Goal: Information Seeking & Learning: Learn about a topic

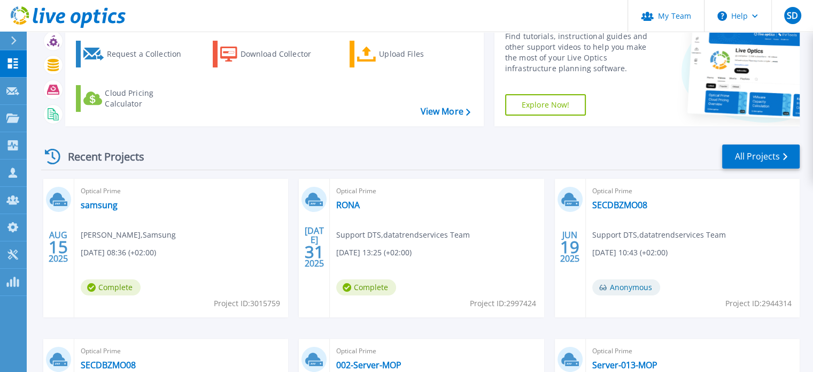
scroll to position [56, 0]
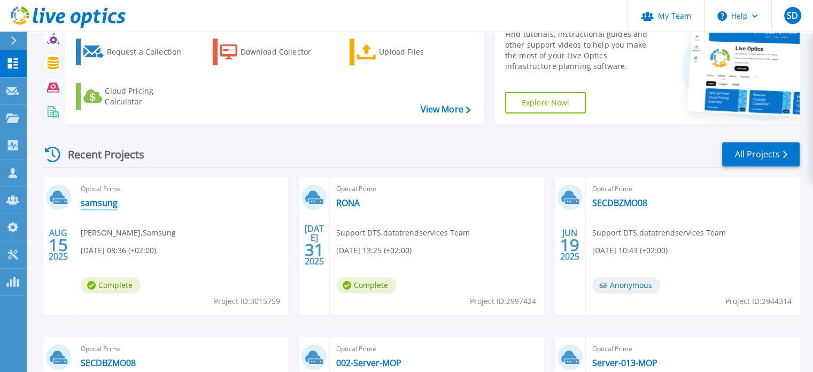
click at [104, 205] on link "samsung" at bounding box center [99, 202] width 37 height 11
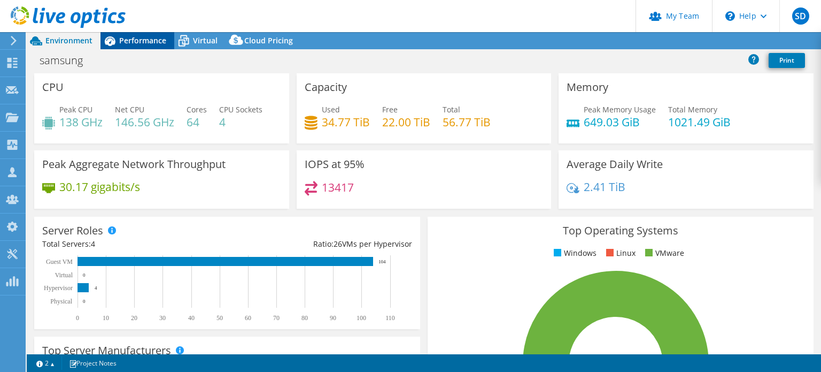
select select "EUFrankfurt"
select select "EUR"
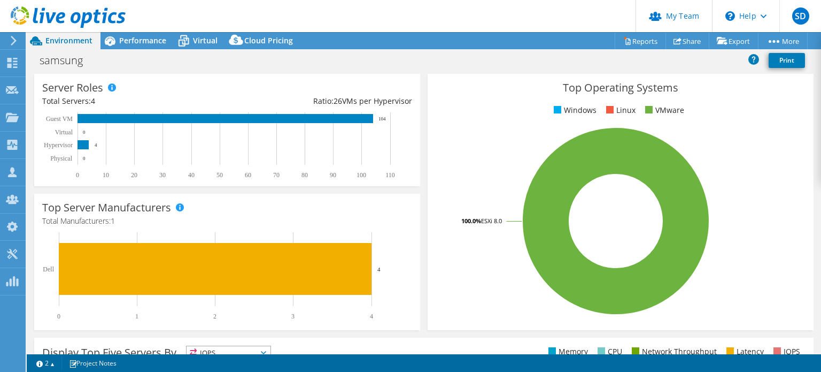
scroll to position [78, 0]
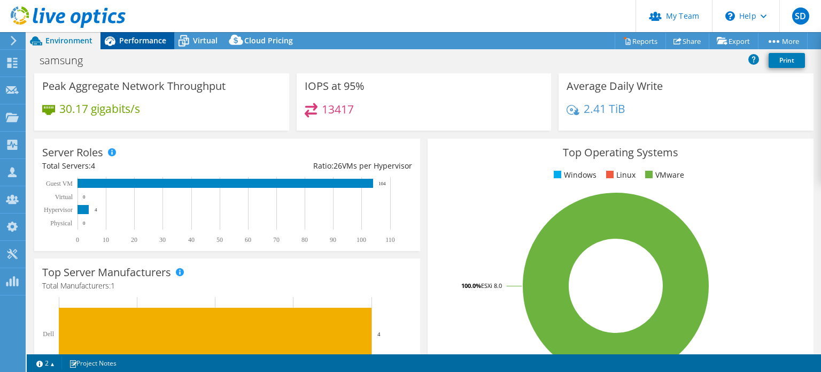
click at [158, 42] on span "Performance" at bounding box center [142, 40] width 47 height 10
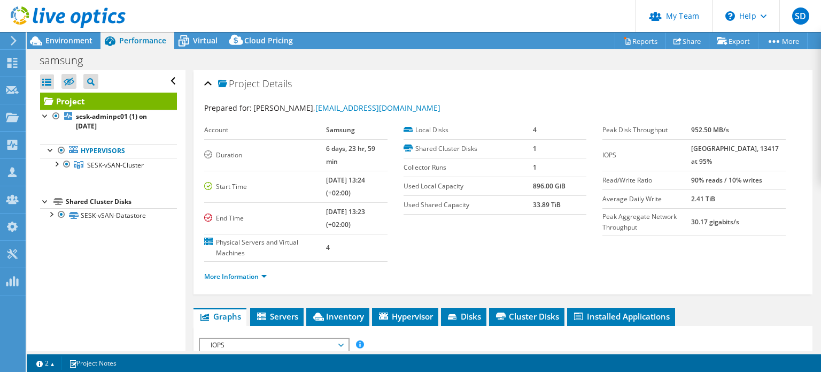
scroll to position [0, 0]
click at [73, 42] on span "Environment" at bounding box center [68, 40] width 47 height 10
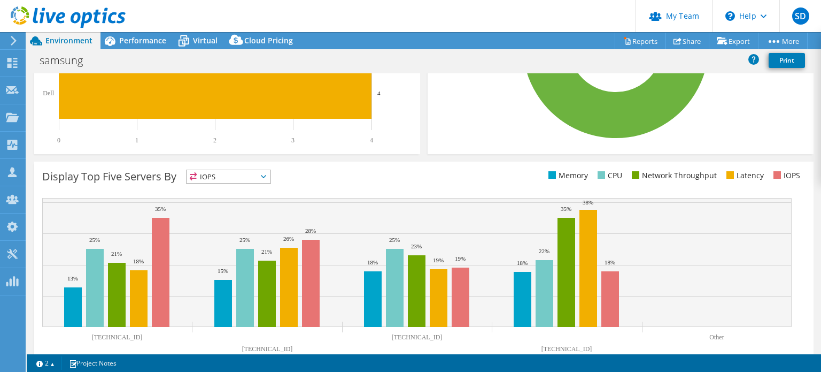
scroll to position [342, 0]
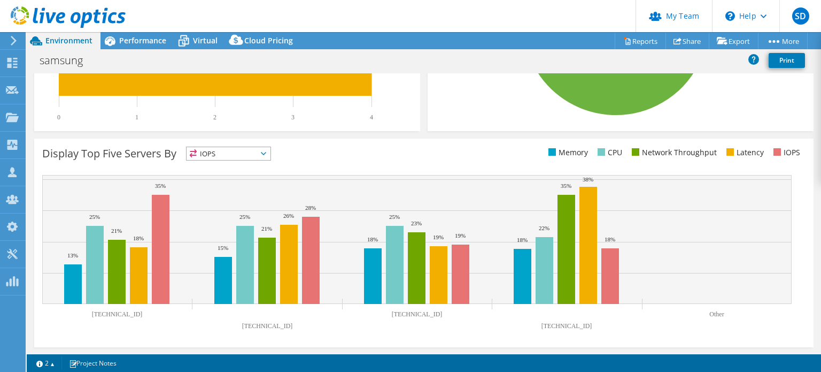
click at [229, 150] on span "IOPS" at bounding box center [229, 153] width 84 height 13
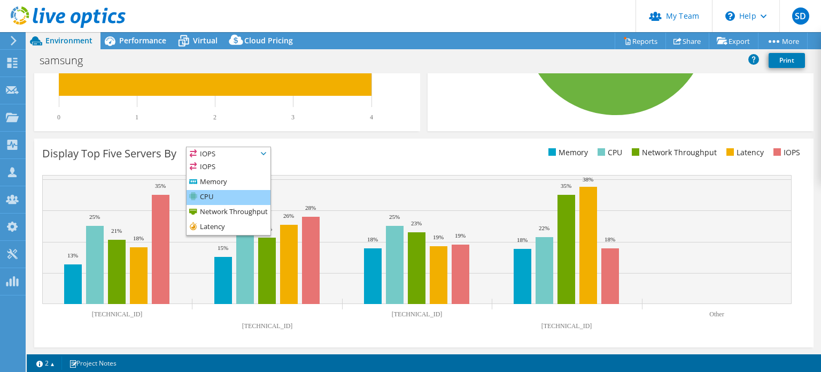
click at [223, 190] on li "CPU" at bounding box center [229, 197] width 84 height 15
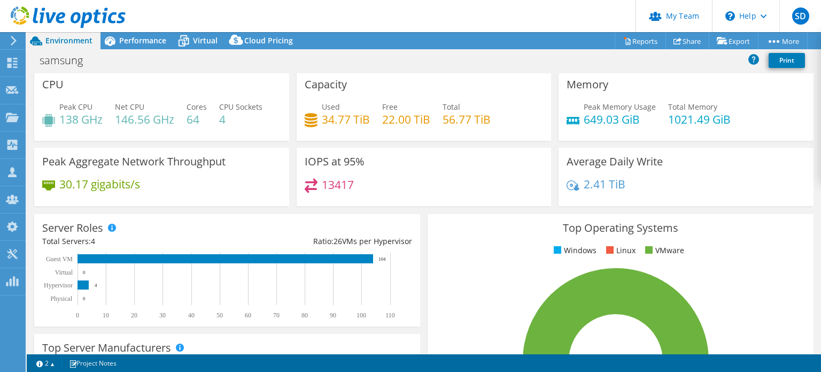
scroll to position [0, 0]
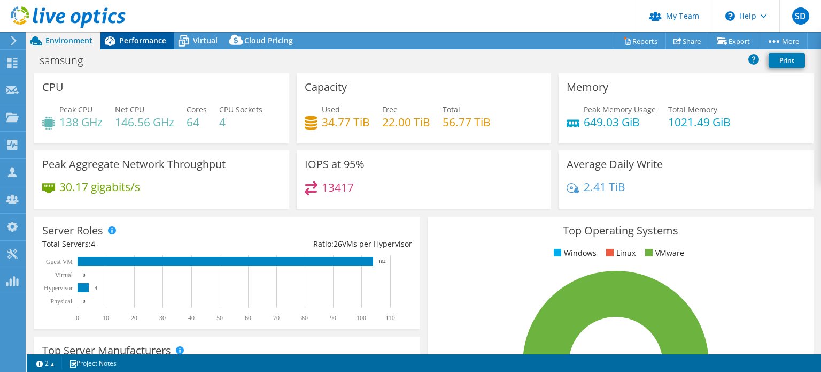
click at [128, 37] on span "Performance" at bounding box center [142, 40] width 47 height 10
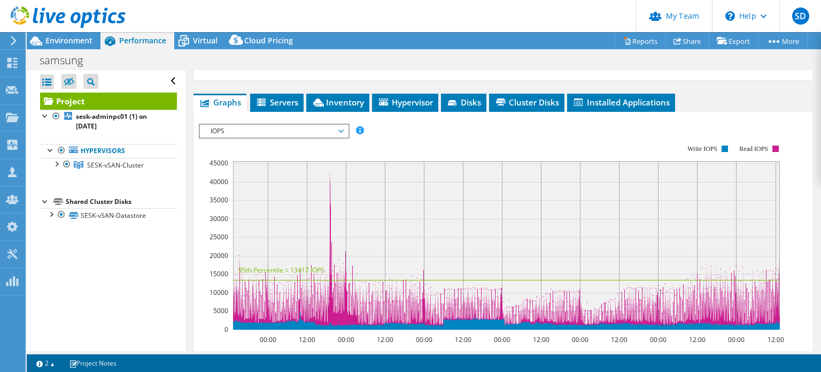
scroll to position [206, 0]
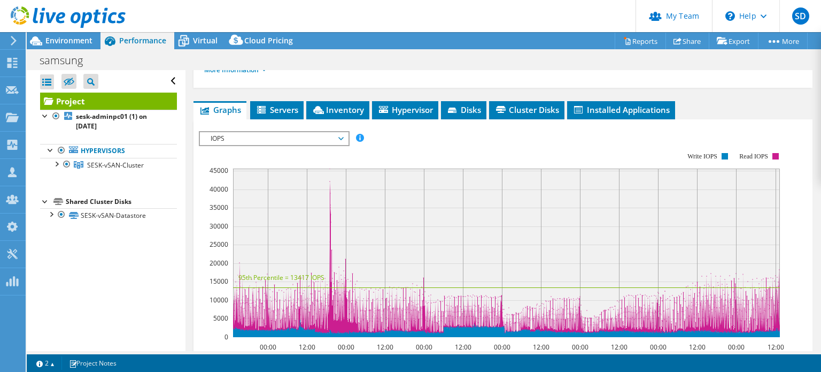
click at [268, 132] on span "IOPS" at bounding box center [273, 138] width 137 height 13
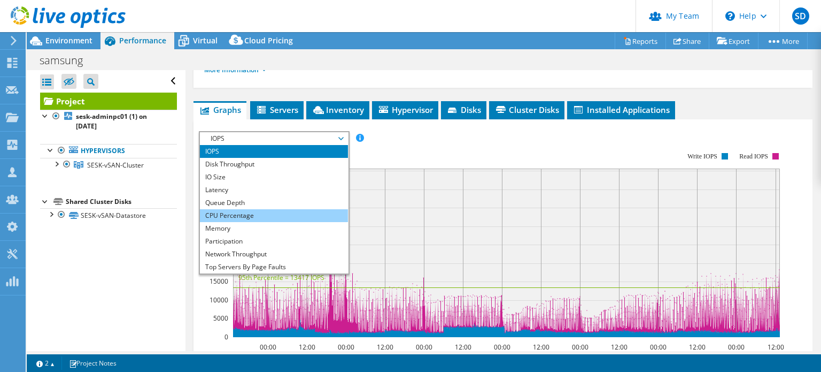
click at [235, 209] on li "CPU Percentage" at bounding box center [274, 215] width 148 height 13
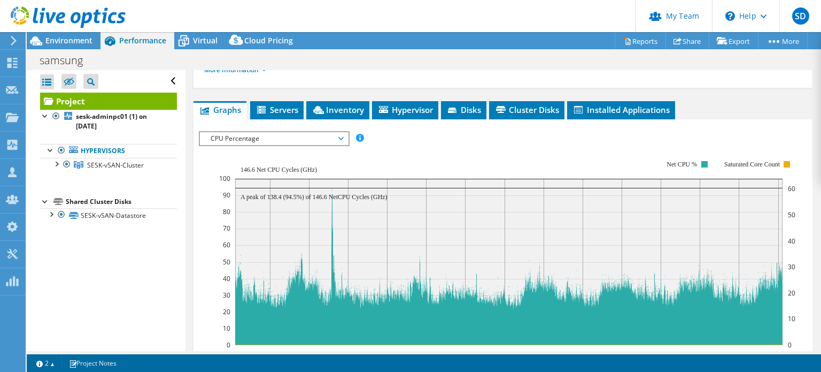
click at [259, 132] on span "CPU Percentage" at bounding box center [273, 138] width 137 height 13
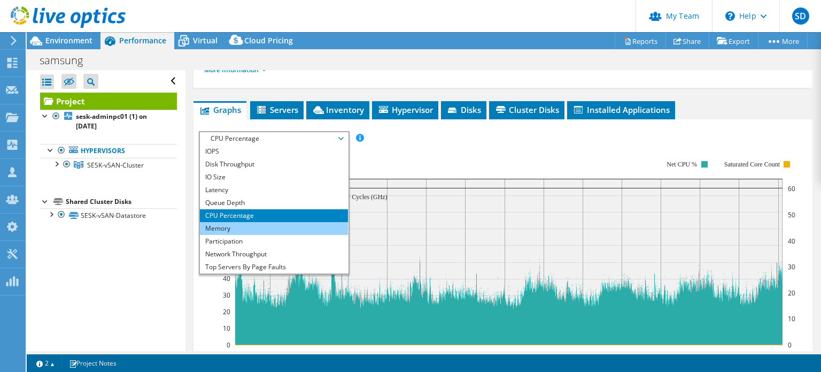
click at [253, 222] on li "Memory" at bounding box center [274, 228] width 148 height 13
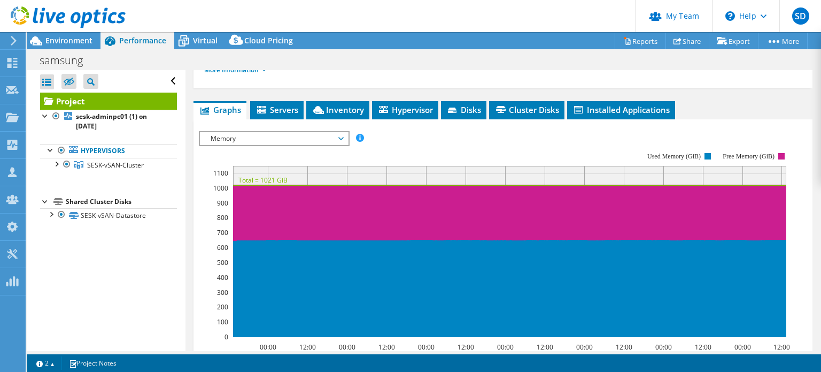
click at [312, 132] on span "Memory" at bounding box center [273, 138] width 137 height 13
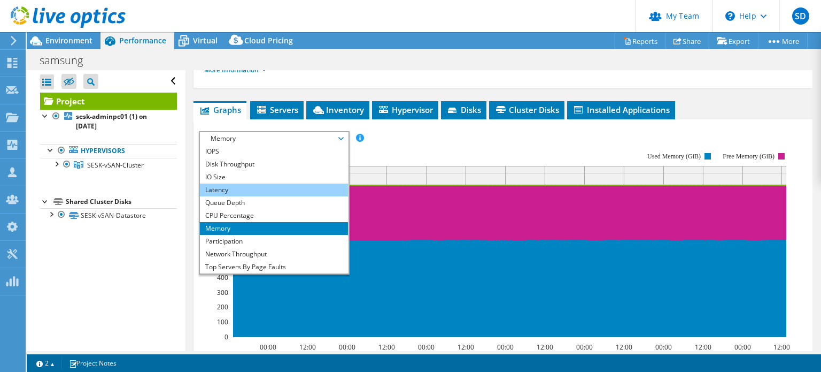
click at [264, 183] on li "Latency" at bounding box center [274, 189] width 148 height 13
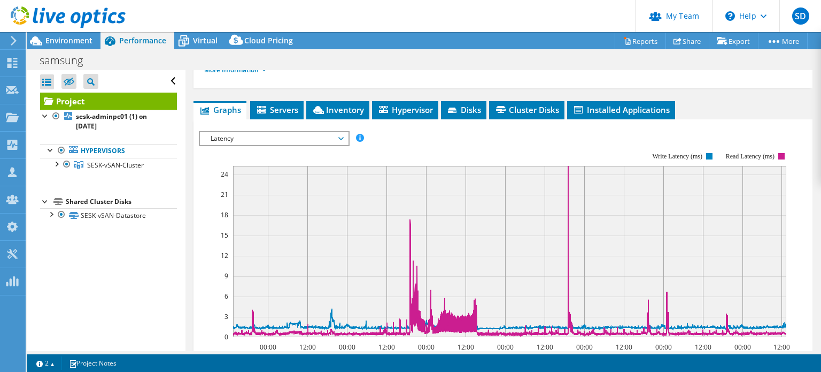
click at [244, 126] on div "IOPS Disk Throughput IO Size Latency Queue Depth CPU Percentage Memory Page Fau…" at bounding box center [503, 311] width 608 height 371
click at [244, 131] on div "Latency IOPS Disk Throughput IO Size Latency Queue Depth CPU Percentage Memory …" at bounding box center [274, 138] width 151 height 15
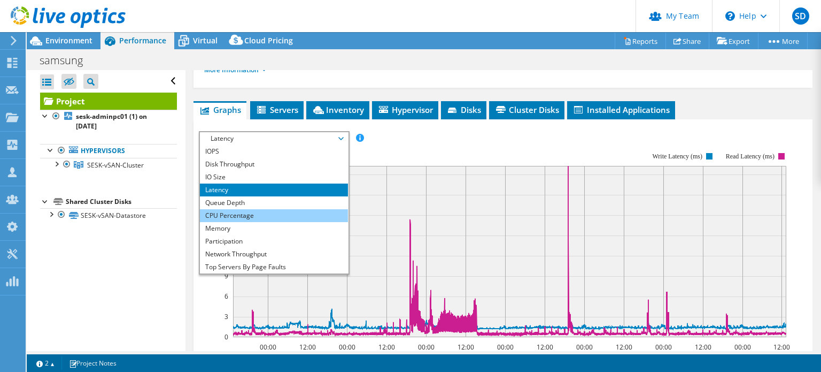
click at [246, 209] on li "CPU Percentage" at bounding box center [274, 215] width 148 height 13
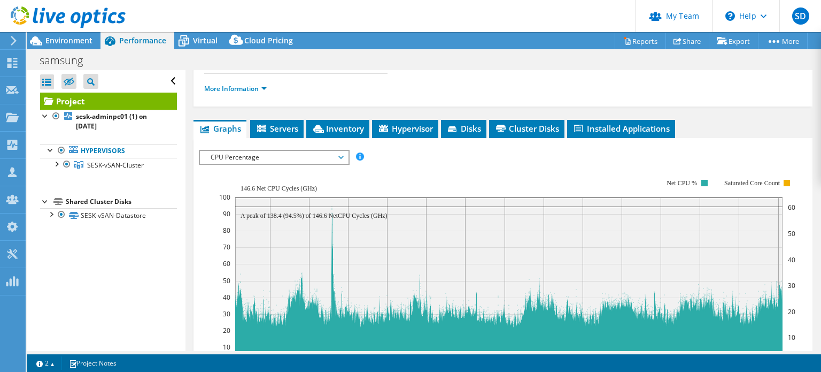
scroll to position [145, 0]
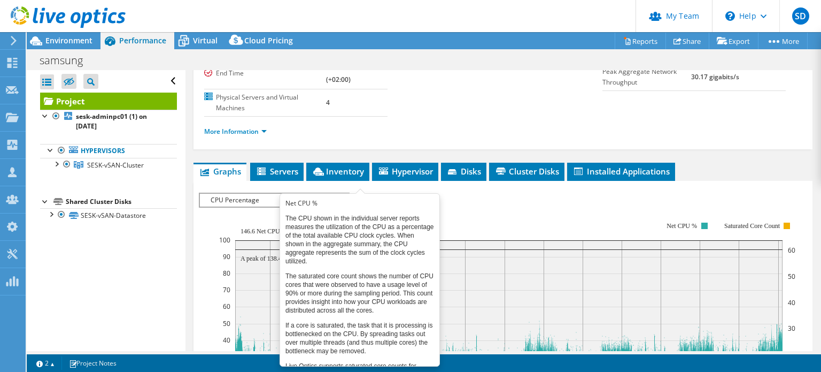
click at [357, 195] on span at bounding box center [359, 198] width 7 height 7
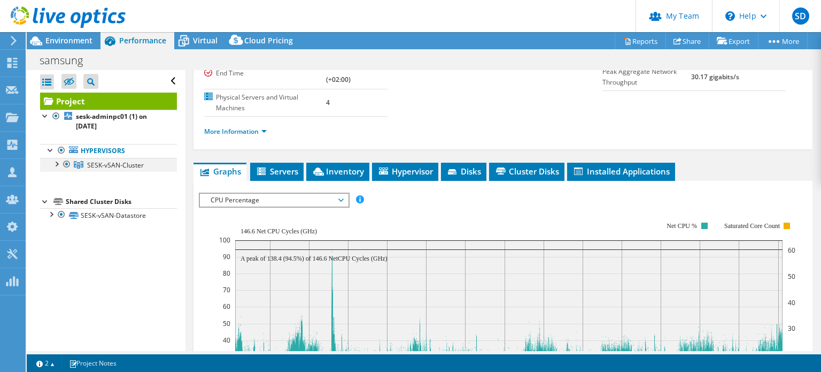
click at [56, 167] on div at bounding box center [56, 163] width 11 height 11
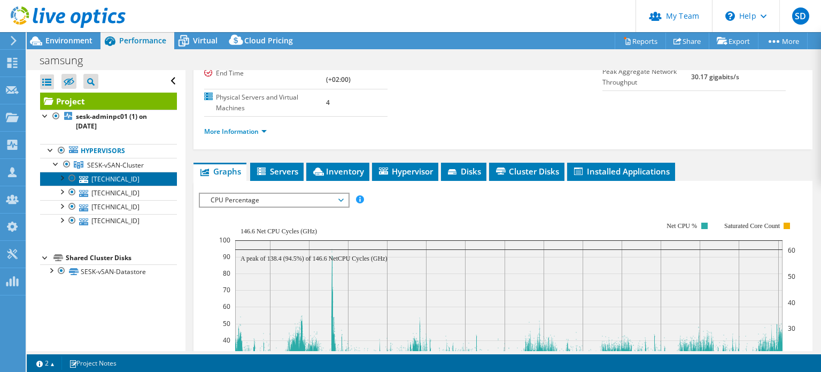
click at [98, 176] on link "106.132.27.167" at bounding box center [108, 179] width 137 height 14
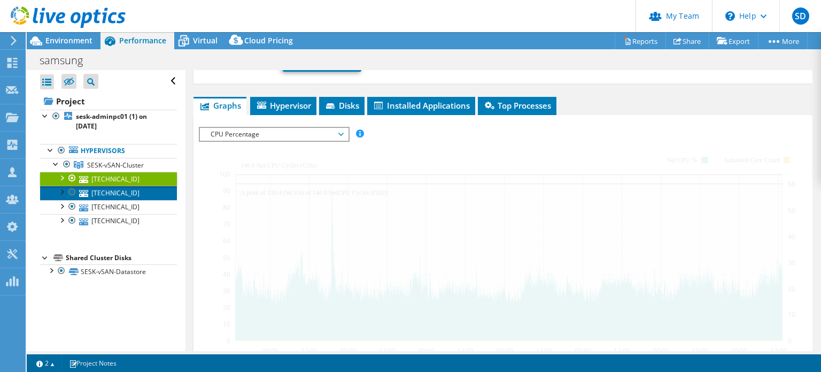
click at [109, 192] on link "106.132.27.166" at bounding box center [108, 193] width 137 height 14
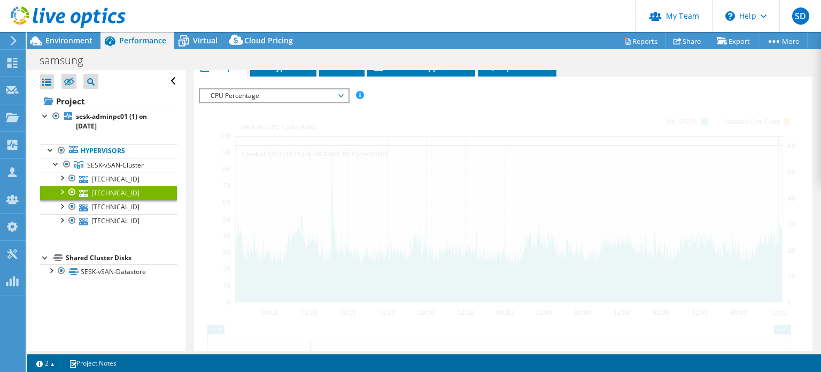
scroll to position [207, 0]
